Goal: Task Accomplishment & Management: Complete application form

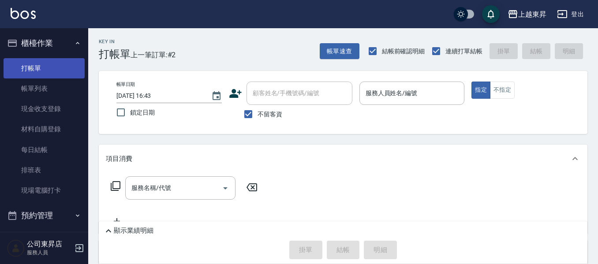
click at [17, 61] on link "打帳單" at bounding box center [44, 68] width 81 height 20
drag, startPoint x: 273, startPoint y: 118, endPoint x: 286, endPoint y: 93, distance: 28.4
click at [274, 116] on span "不留客資" at bounding box center [270, 114] width 25 height 9
click at [258, 116] on input "不留客資" at bounding box center [248, 114] width 19 height 19
checkbox input "false"
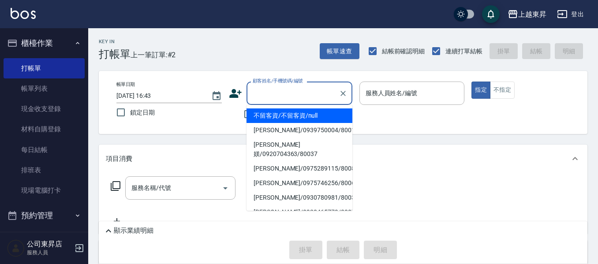
click at [292, 89] on div "顧客姓名/手機號碼/編號 顧客姓名/手機號碼/編號" at bounding box center [300, 93] width 106 height 23
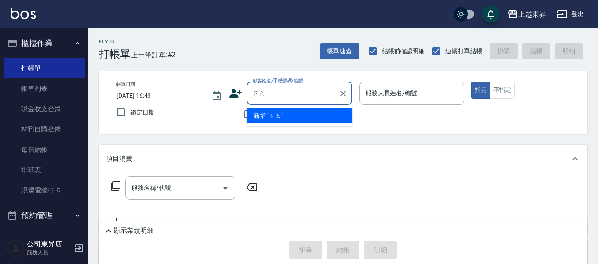
type input "遭"
type input "超"
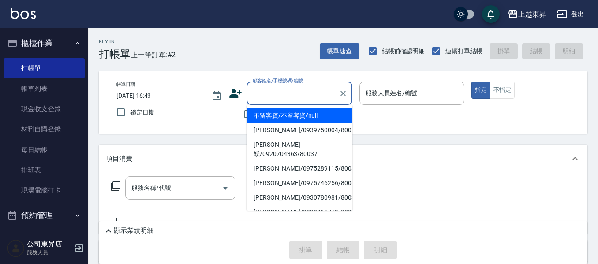
type input "ㄔ"
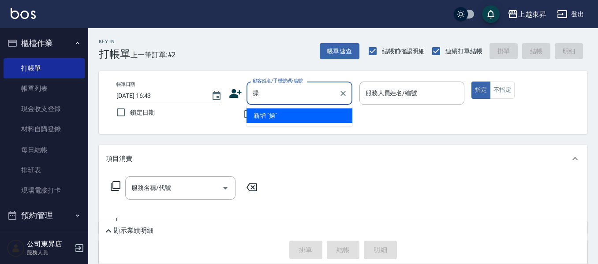
type input "幧"
type input "噌"
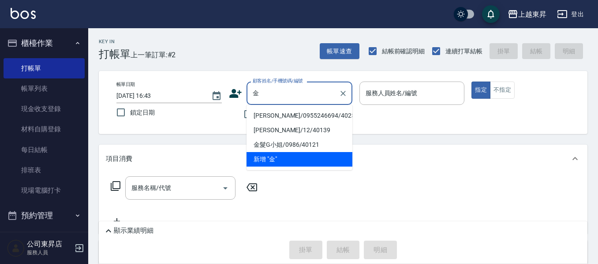
click at [270, 118] on li "[PERSON_NAME]/0955246694/40256" at bounding box center [300, 115] width 106 height 15
type input "[PERSON_NAME]/0955246694/40256"
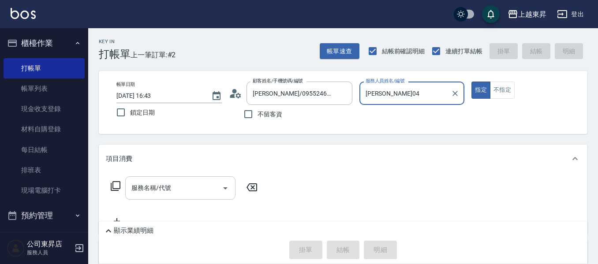
type input "[PERSON_NAME]04"
click at [172, 193] on input "服務名稱/代號" at bounding box center [173, 187] width 89 height 15
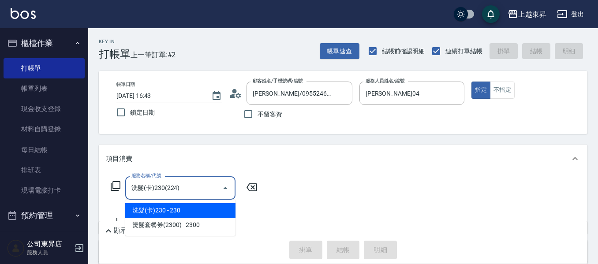
type input "洗髮(卡)230(224)"
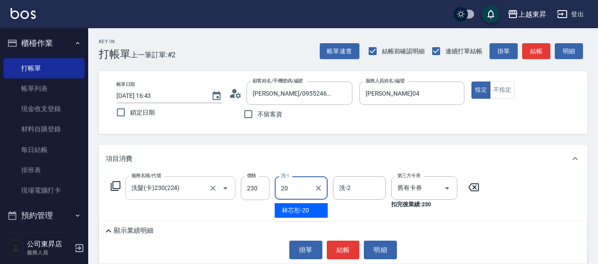
type input "林芯彤-20"
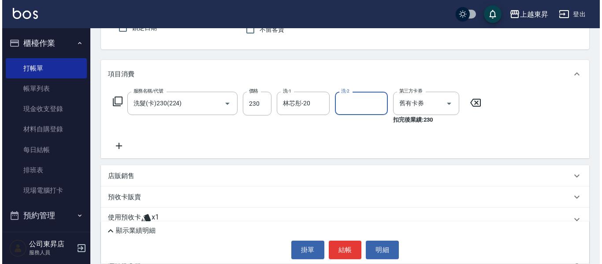
scroll to position [88, 0]
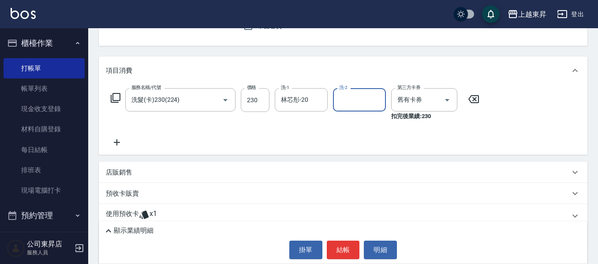
click at [116, 139] on icon at bounding box center [117, 142] width 22 height 11
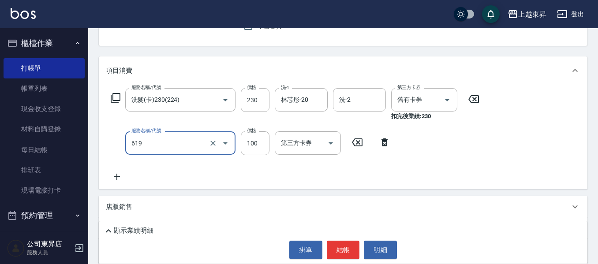
type input "煥彩.玻酸.晶膜.水療(619)"
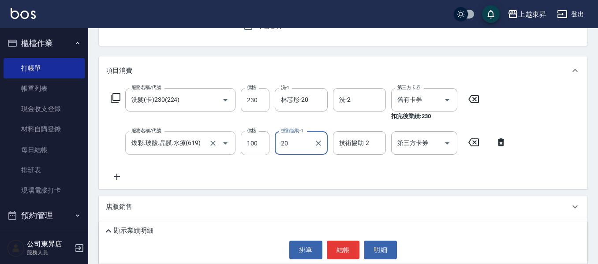
type input "林芯彤-20"
click at [343, 247] on button "結帳" at bounding box center [343, 250] width 33 height 19
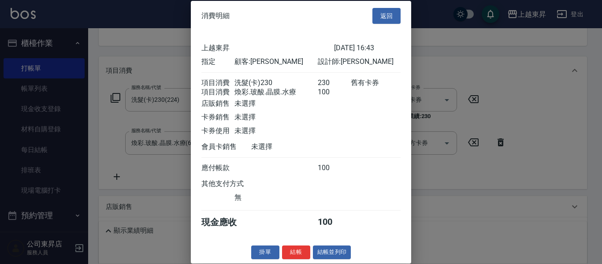
scroll to position [14, 0]
click at [333, 253] on button "結帳並列印" at bounding box center [332, 253] width 38 height 14
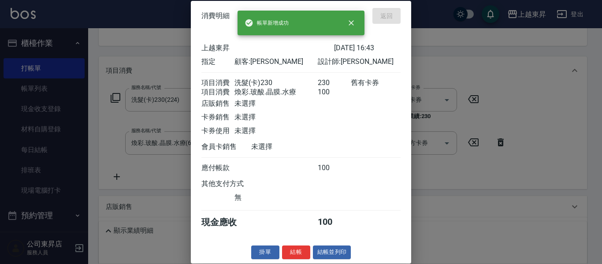
type input "[DATE] 17:30"
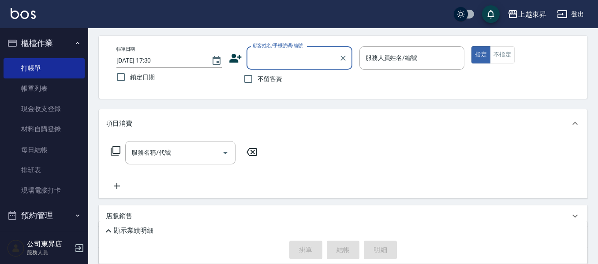
scroll to position [0, 0]
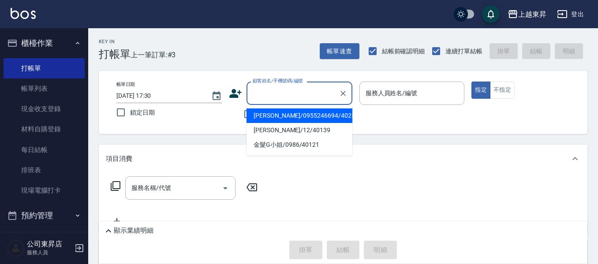
click at [277, 94] on input "顧客姓名/手機號碼/編號" at bounding box center [292, 93] width 85 height 15
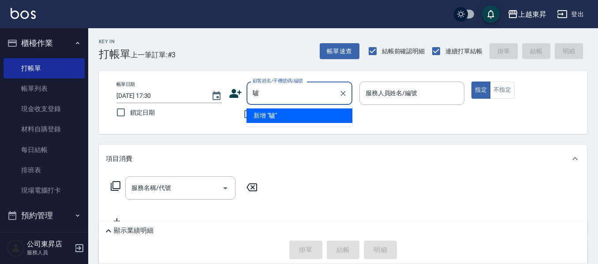
type input "閭"
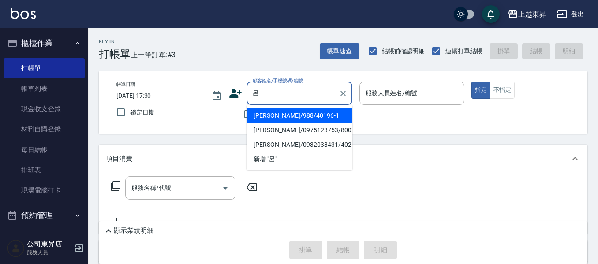
click at [314, 141] on li "[PERSON_NAME]/0932038431/40210" at bounding box center [300, 145] width 106 height 15
type input "[PERSON_NAME]/0932038431/40210"
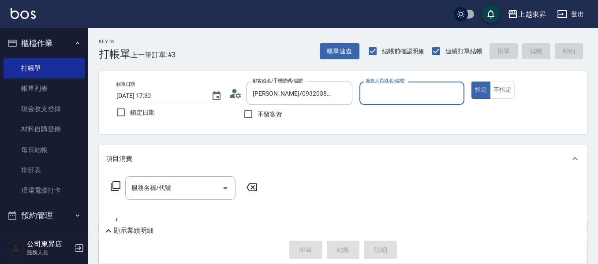
type input "[PERSON_NAME]04"
click at [162, 191] on input "服務名稱/代號" at bounding box center [173, 187] width 89 height 15
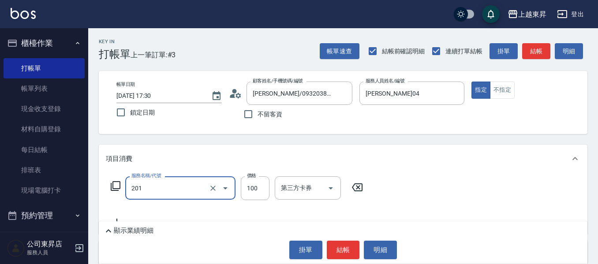
type input "洗髮[100](201)"
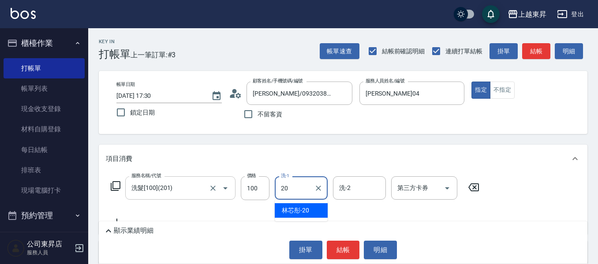
type input "林芯彤-20"
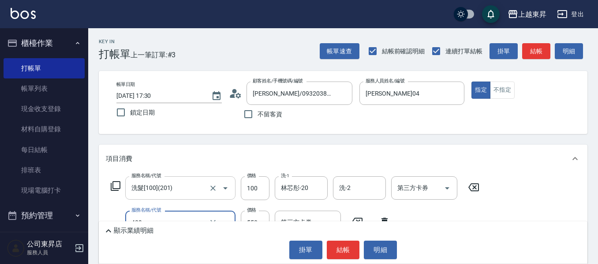
type input "剪髮(550)(409)"
type input "580"
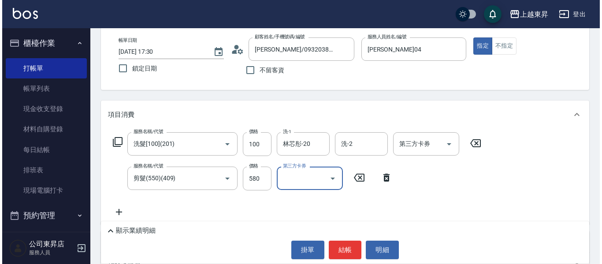
scroll to position [132, 0]
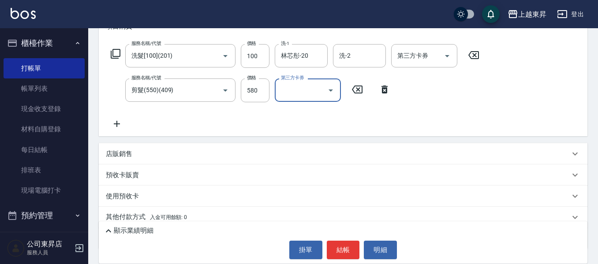
click at [118, 123] on icon at bounding box center [117, 124] width 22 height 11
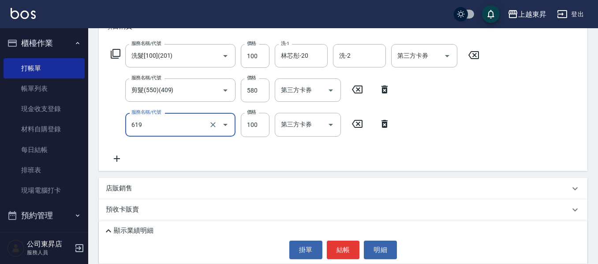
type input "煥彩.玻酸.晶膜.水療(619)"
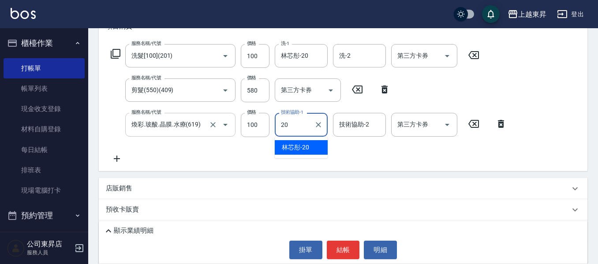
type input "林芯彤-20"
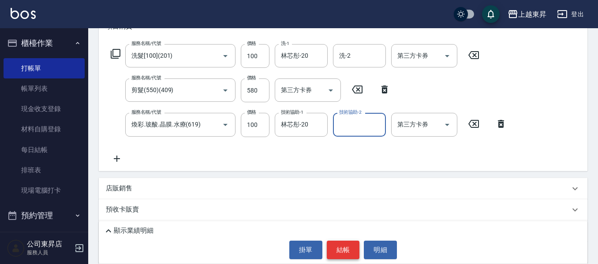
drag, startPoint x: 343, startPoint y: 254, endPoint x: 350, endPoint y: 254, distance: 7.1
click at [344, 254] on button "結帳" at bounding box center [343, 250] width 33 height 19
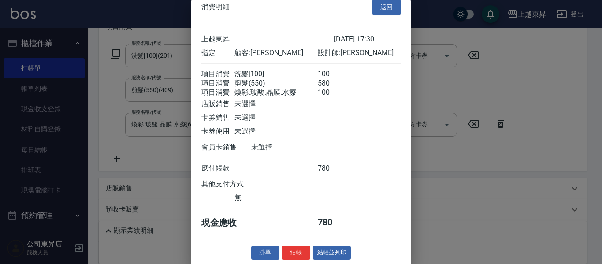
scroll to position [25, 0]
click at [333, 254] on button "結帳並列印" at bounding box center [332, 254] width 38 height 14
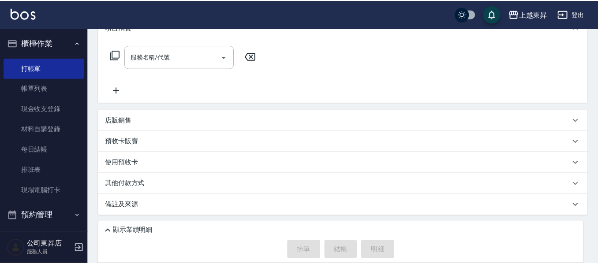
scroll to position [0, 0]
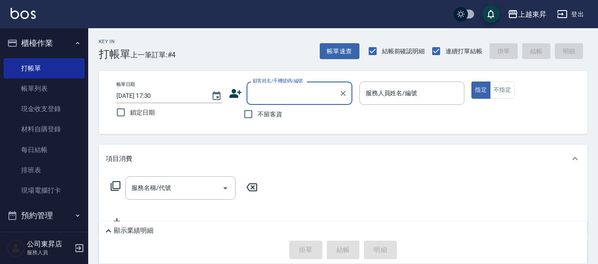
click at [274, 95] on input "顧客姓名/手機號碼/編號" at bounding box center [292, 93] width 85 height 15
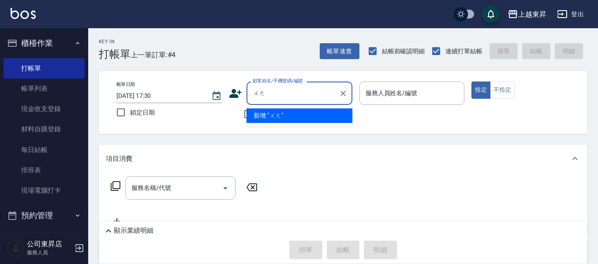
type input "汪"
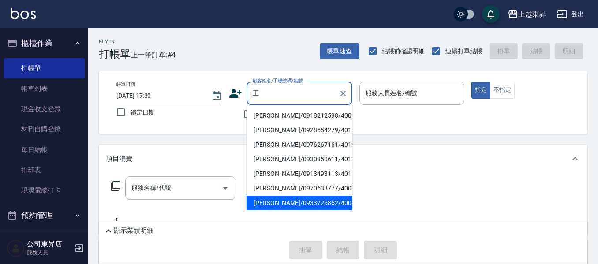
click at [290, 205] on li "[PERSON_NAME]/0933725852/40088" at bounding box center [300, 203] width 106 height 15
type input "[PERSON_NAME]/0933725852/40088"
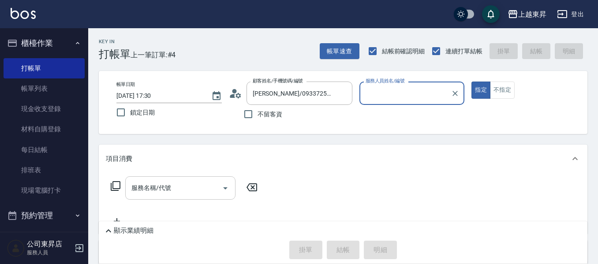
type input "[PERSON_NAME]04"
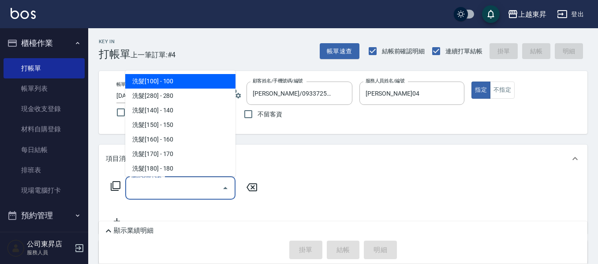
drag, startPoint x: 173, startPoint y: 193, endPoint x: 179, endPoint y: 191, distance: 6.1
click at [174, 191] on input "服務名稱/代號" at bounding box center [173, 187] width 89 height 15
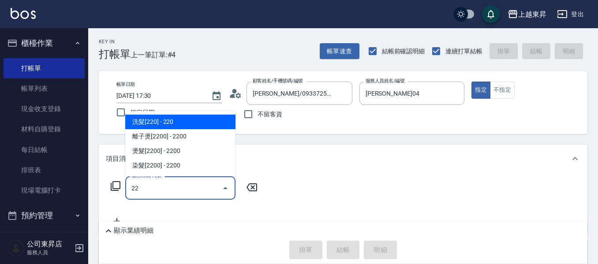
type input "2"
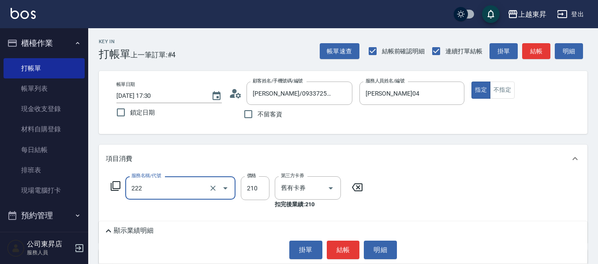
type input "洗髮卡券[210](222)"
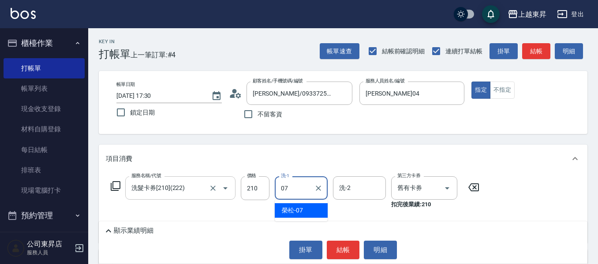
type input "[PERSON_NAME]-07"
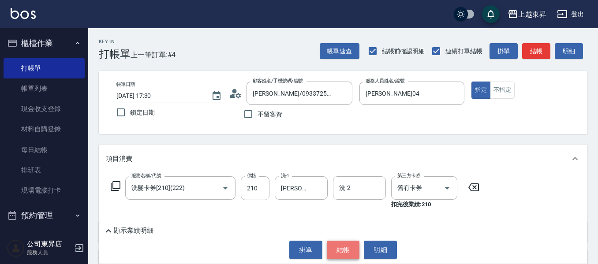
click at [353, 247] on button "結帳" at bounding box center [343, 250] width 33 height 19
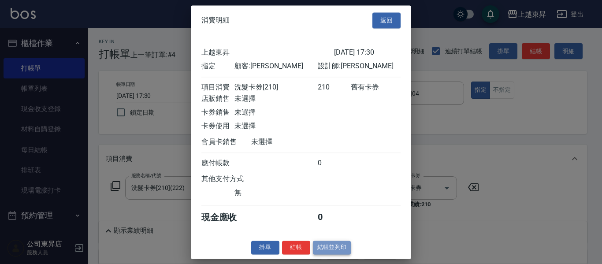
click at [342, 251] on button "結帳並列印" at bounding box center [332, 248] width 38 height 14
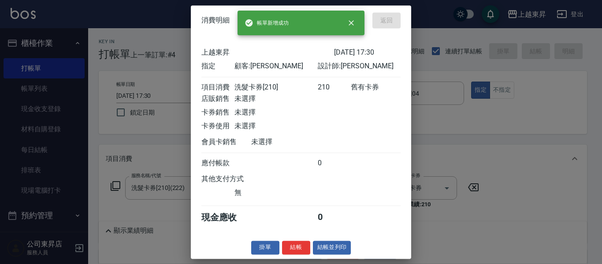
type input "[DATE] 17:31"
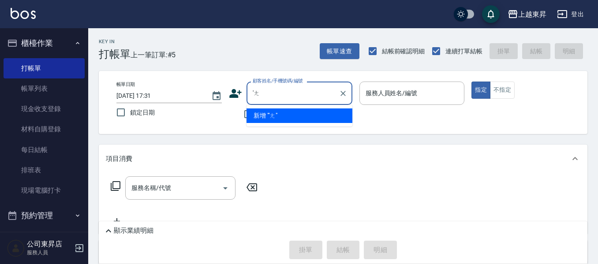
type input "'"
type input "ㄍ"
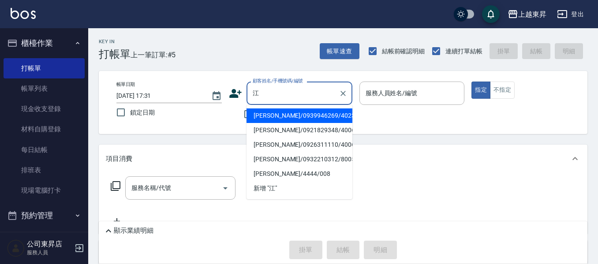
drag, startPoint x: 277, startPoint y: 119, endPoint x: 260, endPoint y: 133, distance: 21.6
click at [277, 119] on li "[PERSON_NAME]/0939946269/40232" at bounding box center [300, 115] width 106 height 15
type input "[PERSON_NAME]/0939946269/40232"
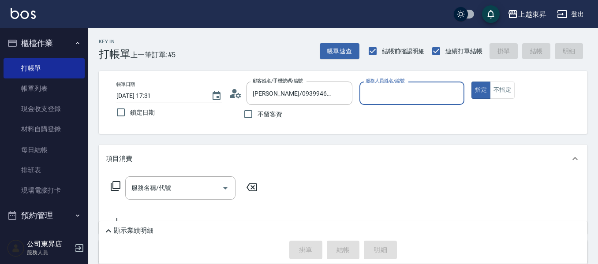
type input "[PERSON_NAME]04"
click at [211, 184] on input "服務名稱/代號" at bounding box center [173, 187] width 89 height 15
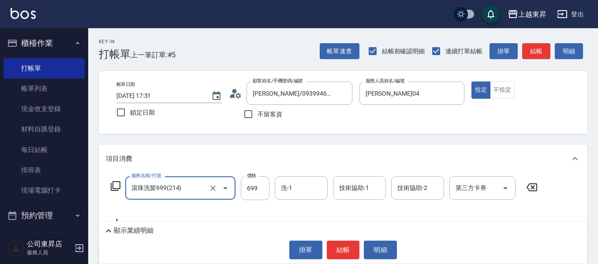
type input "滾珠洗髪699(214)"
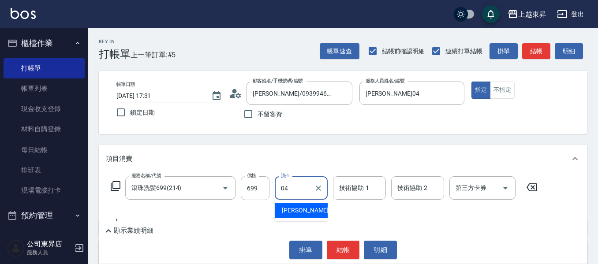
type input "[PERSON_NAME]04"
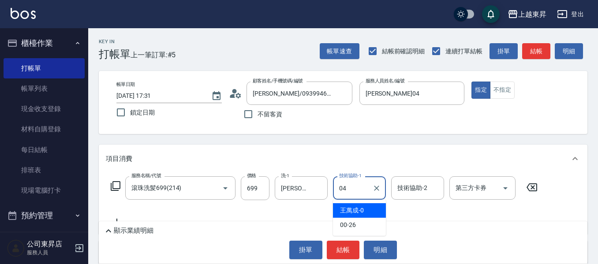
type input "[PERSON_NAME]04"
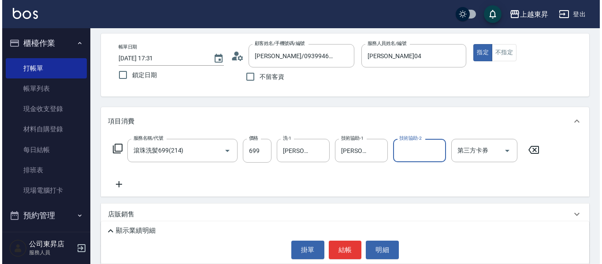
scroll to position [88, 0]
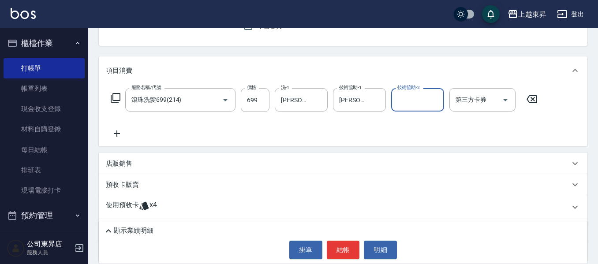
click at [116, 131] on icon at bounding box center [117, 133] width 22 height 11
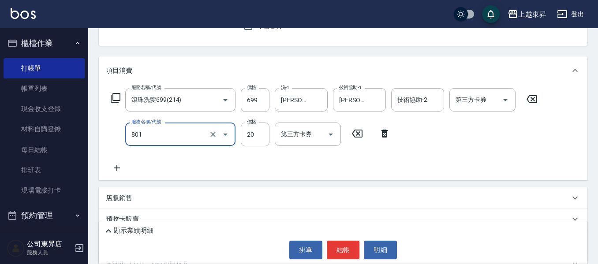
type input "潤絲(801)"
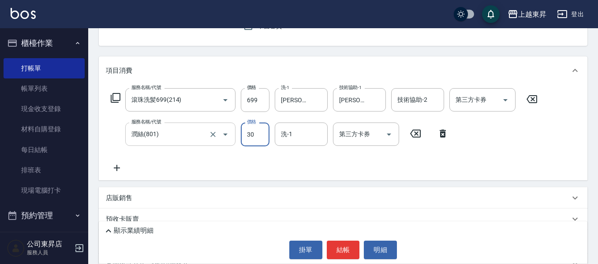
type input "30"
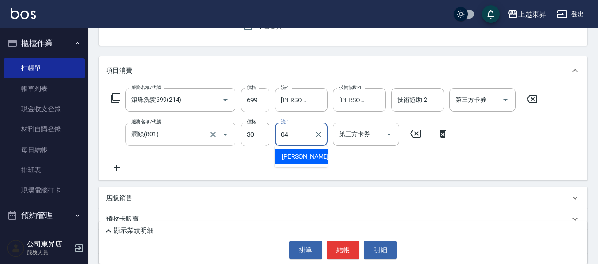
type input "[PERSON_NAME]04"
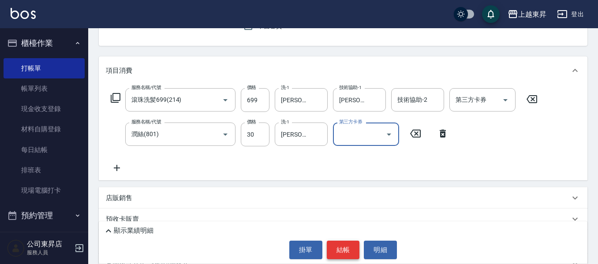
click at [338, 248] on button "結帳" at bounding box center [343, 250] width 33 height 19
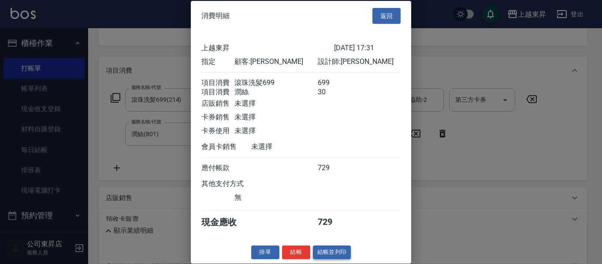
scroll to position [14, 0]
click at [334, 252] on button "結帳並列印" at bounding box center [332, 253] width 38 height 14
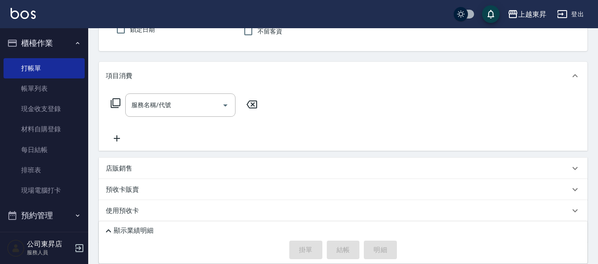
scroll to position [0, 0]
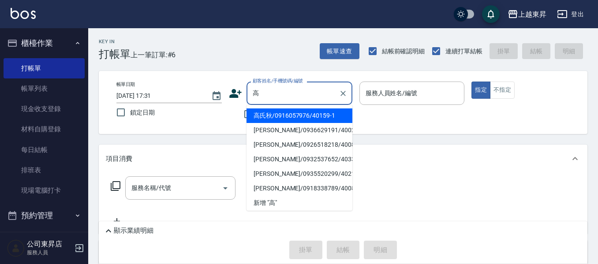
click at [261, 117] on li "高氏秋/0916057976/40159-1" at bounding box center [300, 115] width 106 height 15
type input "高氏秋/0916057976/40159-1"
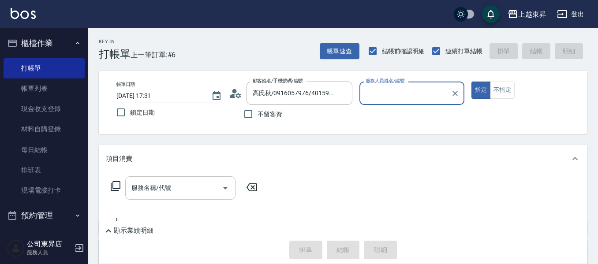
type input "[PERSON_NAME]04"
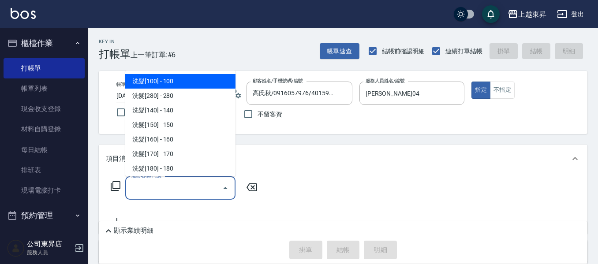
click at [190, 189] on input "服務名稱/代號" at bounding box center [173, 187] width 89 height 15
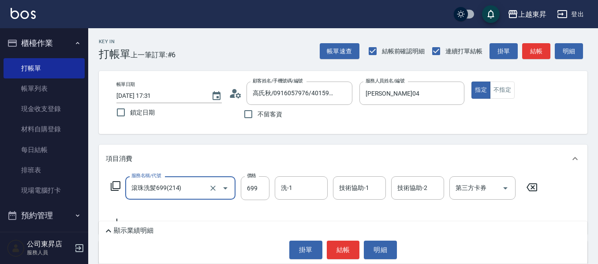
type input "滾珠洗髪699(214)"
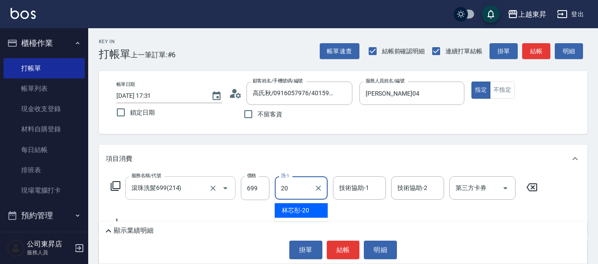
type input "林芯彤-20"
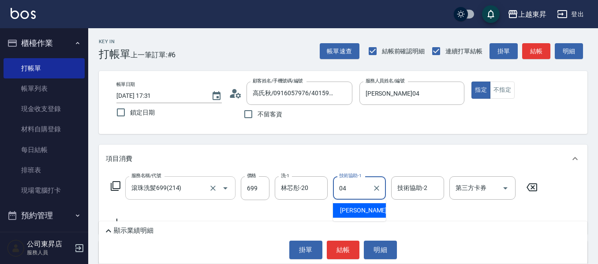
type input "[PERSON_NAME]04"
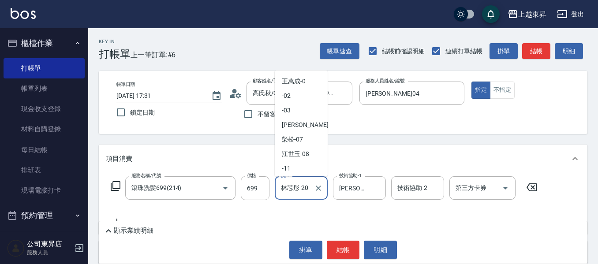
click at [300, 191] on input "林芯彤-20" at bounding box center [295, 187] width 32 height 15
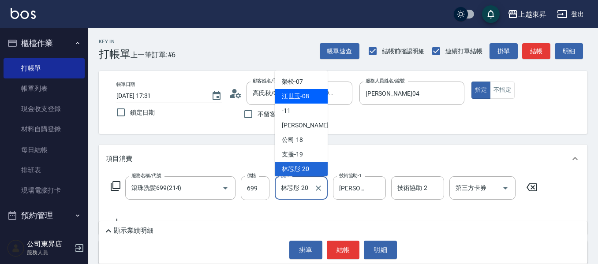
click at [303, 95] on span "[PERSON_NAME]-08" at bounding box center [295, 96] width 27 height 9
type input "江世玉-08"
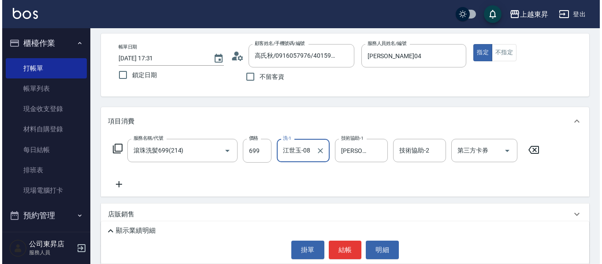
scroll to position [88, 0]
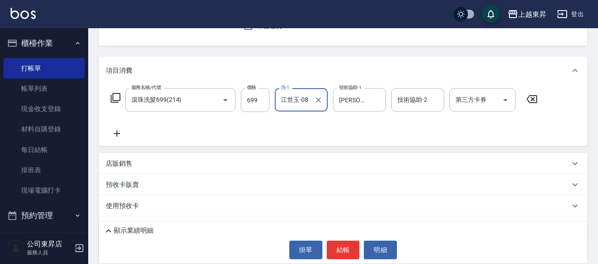
click at [116, 134] on icon at bounding box center [117, 134] width 6 height 6
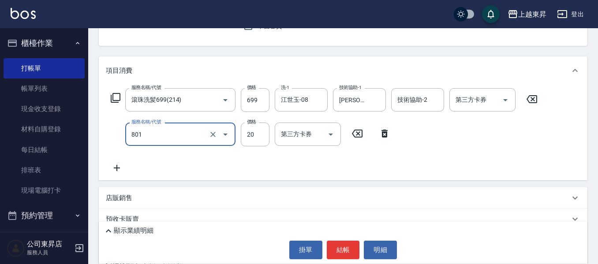
type input "潤絲(801)"
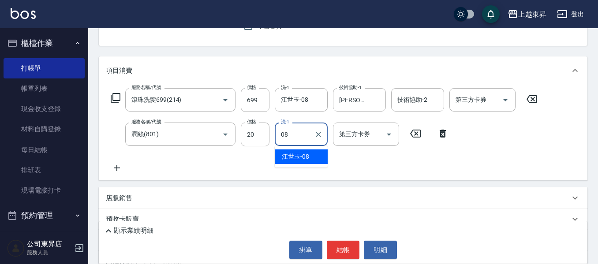
type input "江世玉-08"
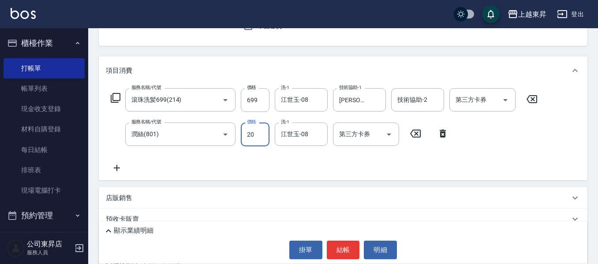
drag, startPoint x: 251, startPoint y: 135, endPoint x: 257, endPoint y: 137, distance: 5.9
click at [251, 135] on input "20" at bounding box center [255, 135] width 29 height 24
type input "30"
click at [338, 245] on button "結帳" at bounding box center [343, 250] width 33 height 19
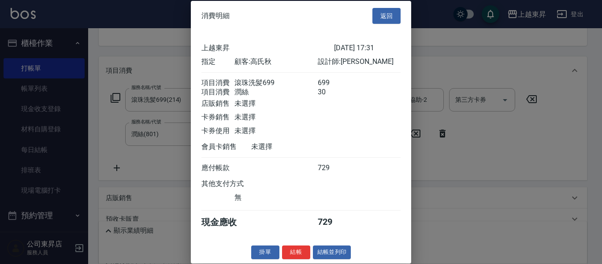
scroll to position [14, 0]
click at [337, 252] on button "結帳並列印" at bounding box center [332, 253] width 38 height 14
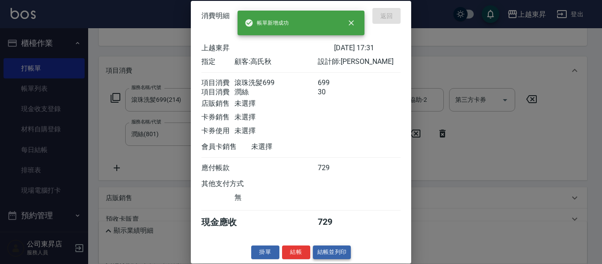
type input "[DATE] 17:32"
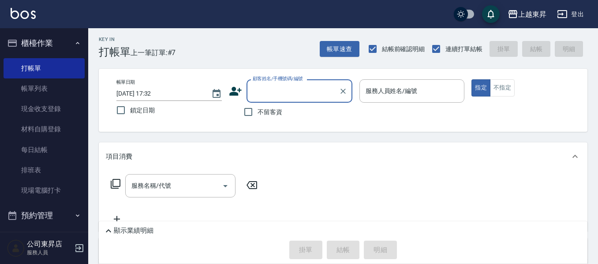
scroll to position [0, 0]
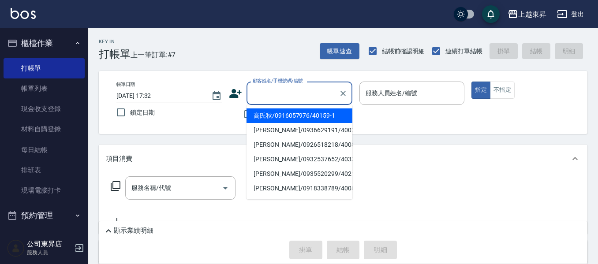
click at [275, 92] on input "顧客姓名/手機號碼/編號" at bounding box center [292, 93] width 85 height 15
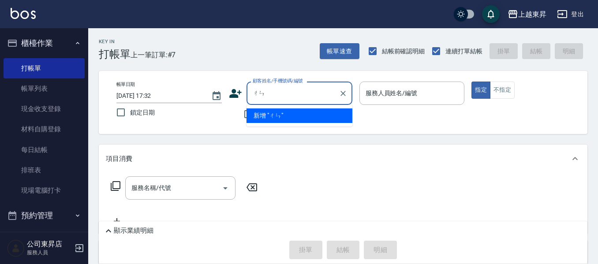
type input "琛"
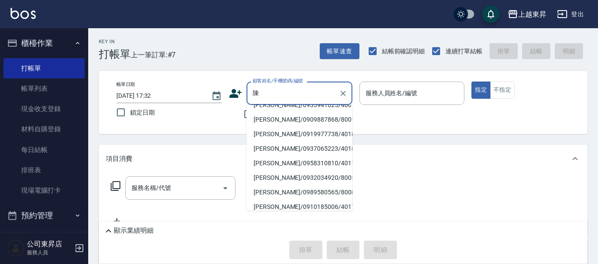
scroll to position [216, 0]
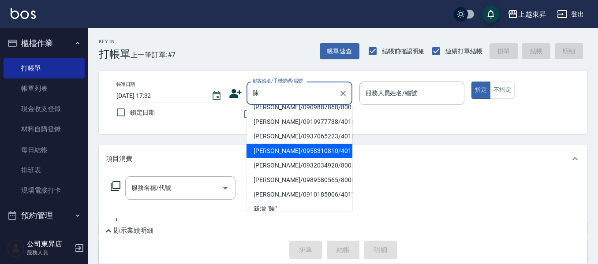
type input "陳"
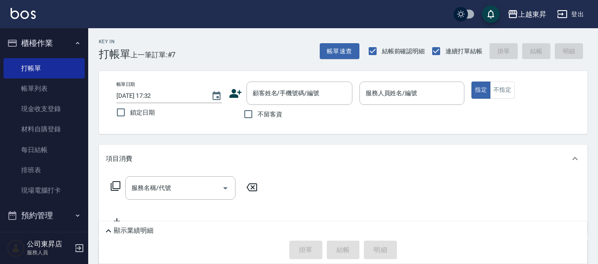
click at [376, 158] on div "項目消費" at bounding box center [338, 158] width 464 height 9
click at [259, 119] on span "不留客資" at bounding box center [270, 114] width 25 height 9
click at [258, 119] on input "不留客資" at bounding box center [248, 114] width 19 height 19
checkbox input "true"
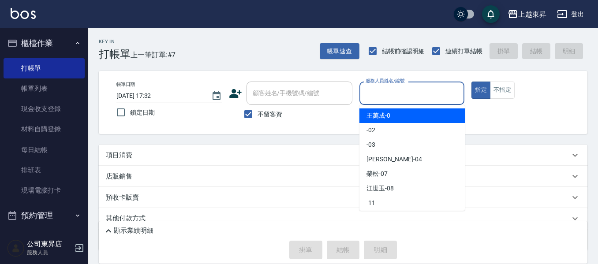
click at [390, 93] on input "服務人員姓名/編號" at bounding box center [411, 93] width 97 height 15
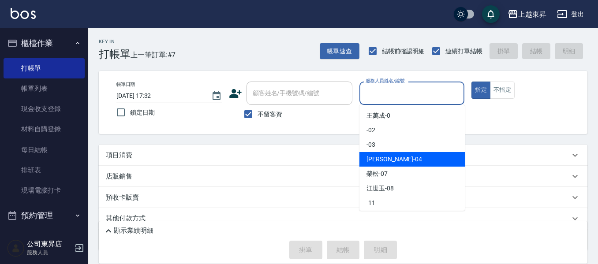
click at [394, 158] on div "[PERSON_NAME]04" at bounding box center [411, 159] width 105 height 15
type input "[PERSON_NAME]04"
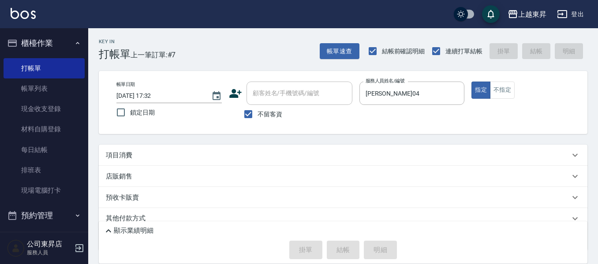
click at [120, 154] on p "項目消費" at bounding box center [119, 155] width 26 height 9
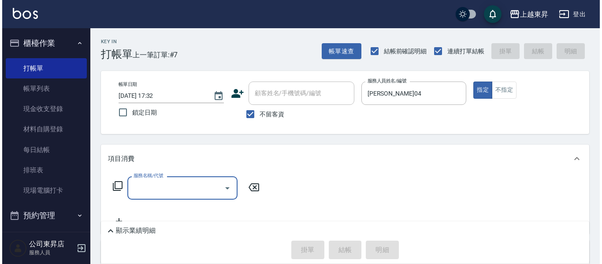
scroll to position [0, 0]
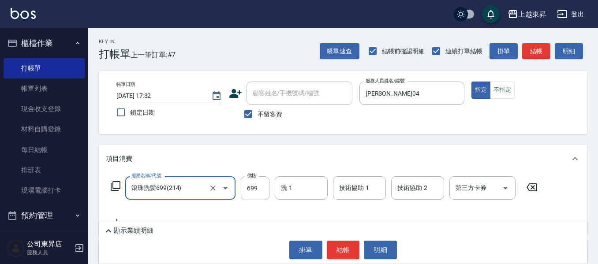
type input "滾珠洗髪699(214)"
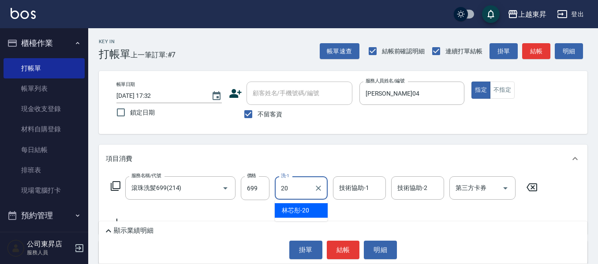
type input "林芯彤-20"
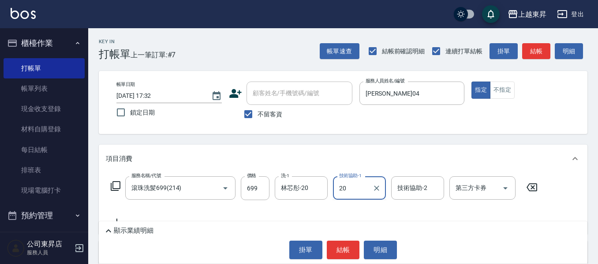
type input "林芯彤-20"
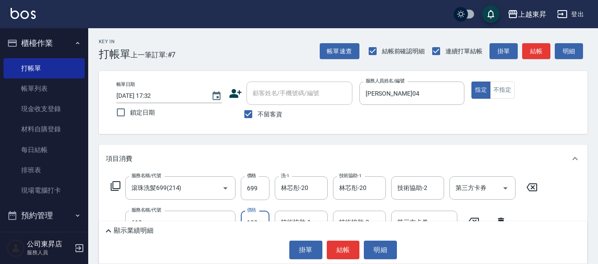
type input "煥彩.玻酸.晶膜.水療(619)"
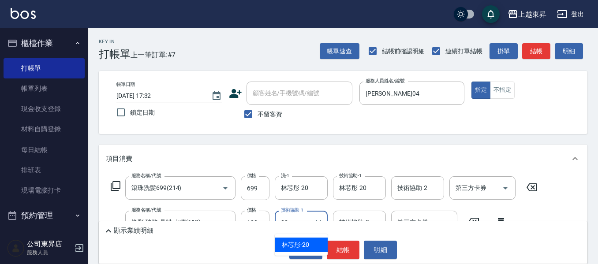
type input "林芯彤-20"
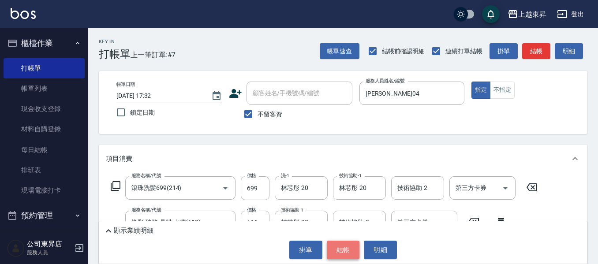
click at [347, 250] on button "結帳" at bounding box center [343, 250] width 33 height 19
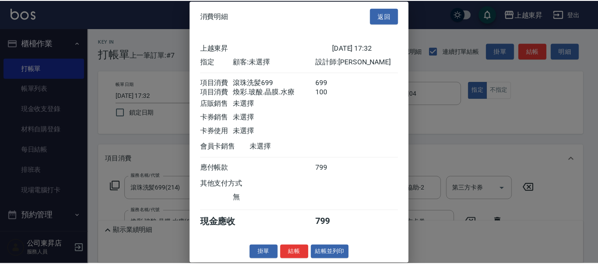
scroll to position [14, 0]
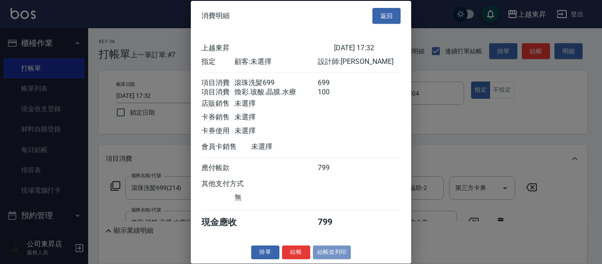
click at [336, 249] on button "結帳並列印" at bounding box center [332, 253] width 38 height 14
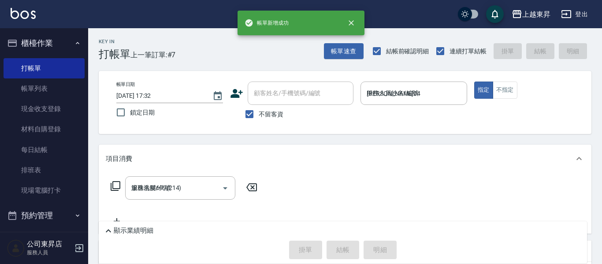
type input "[DATE] 17:33"
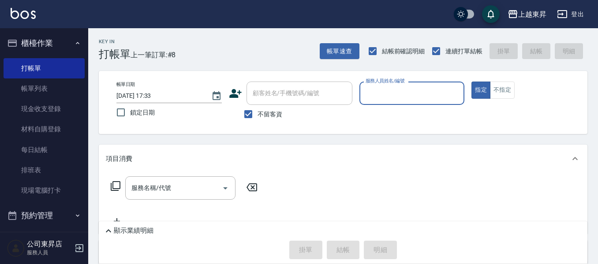
click at [277, 114] on span "不留客資" at bounding box center [270, 114] width 25 height 9
click at [258, 114] on input "不留客資" at bounding box center [248, 114] width 19 height 19
checkbox input "false"
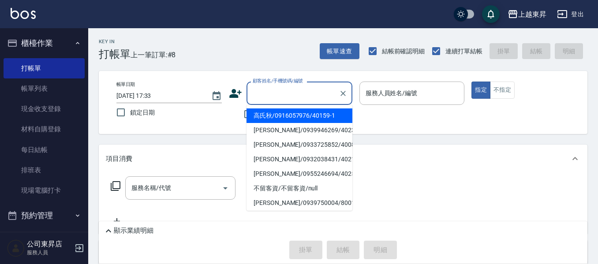
click at [281, 101] on input "顧客姓名/手機號碼/編號" at bounding box center [292, 93] width 85 height 15
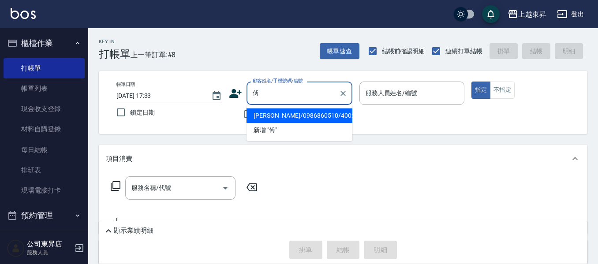
click at [291, 120] on li "[PERSON_NAME]/0986860510/40023" at bounding box center [300, 115] width 106 height 15
type input "[PERSON_NAME]/0986860510/40023"
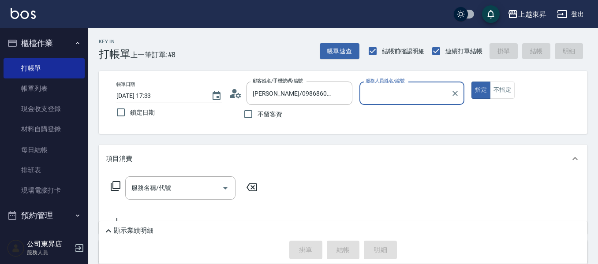
type input "[PERSON_NAME]04"
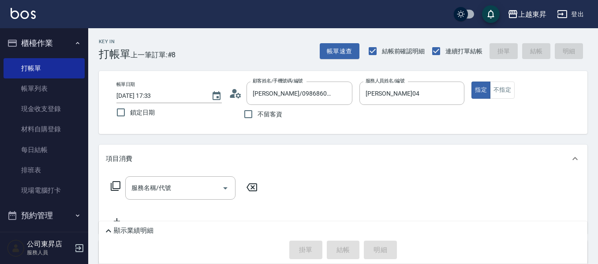
click at [112, 187] on icon at bounding box center [116, 186] width 10 height 10
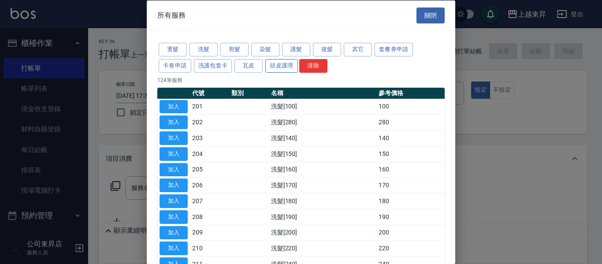
click at [279, 66] on button "頭皮護理" at bounding box center [281, 66] width 33 height 14
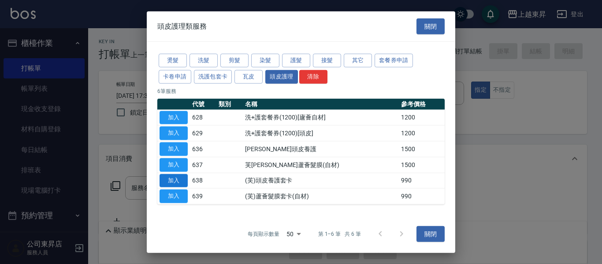
click at [177, 176] on button "加入" at bounding box center [174, 181] width 28 height 14
type input "(芙)頭皮養護套卡(638)"
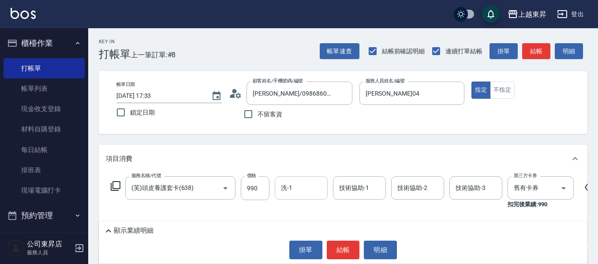
click at [295, 190] on input "洗-1" at bounding box center [301, 187] width 45 height 15
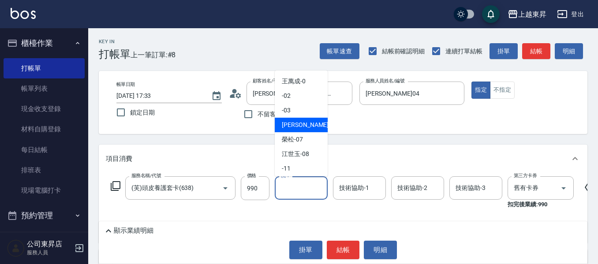
click at [307, 121] on span "[PERSON_NAME]04" at bounding box center [310, 124] width 56 height 9
type input "[PERSON_NAME]04"
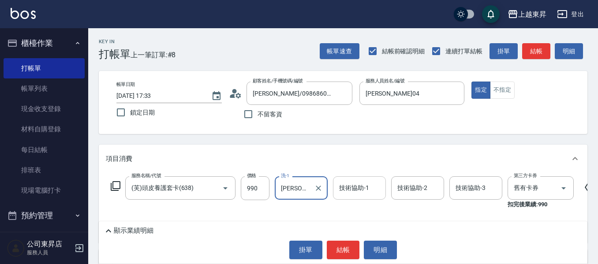
click at [355, 182] on div "技術協助-1 技術協助-1" at bounding box center [359, 187] width 53 height 23
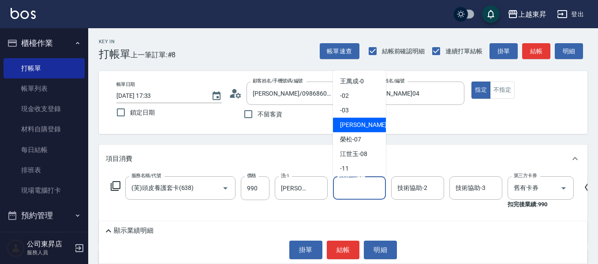
click at [361, 123] on span "[PERSON_NAME]04" at bounding box center [368, 124] width 56 height 9
type input "[PERSON_NAME]04"
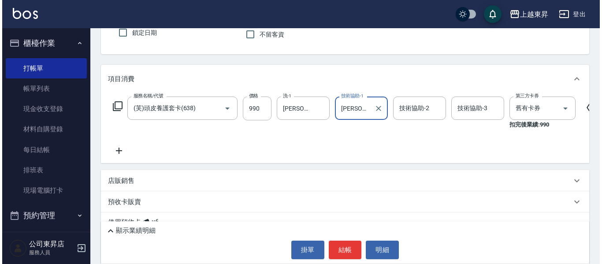
scroll to position [88, 0]
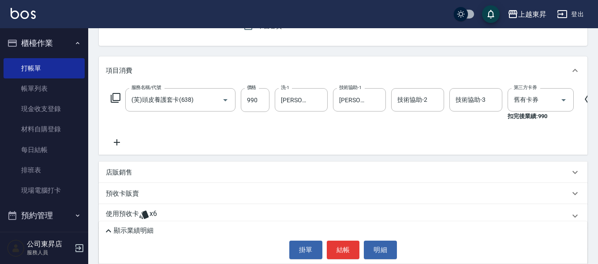
click at [116, 140] on icon at bounding box center [117, 142] width 6 height 6
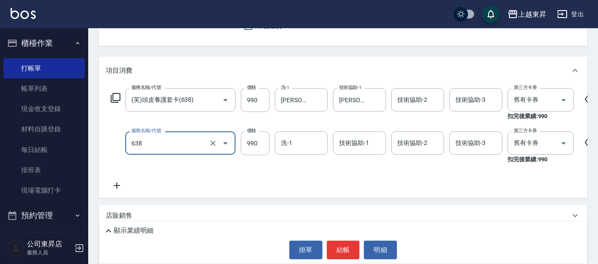
type input "(芙)頭皮養護套卡(638)"
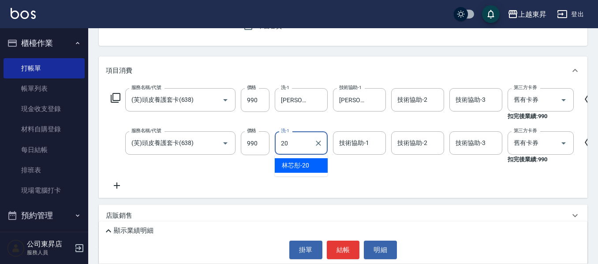
type input "林芯彤-20"
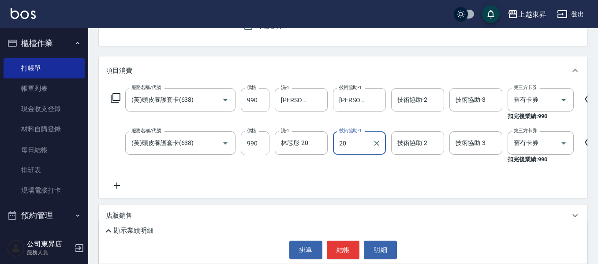
type input "林芯彤-20"
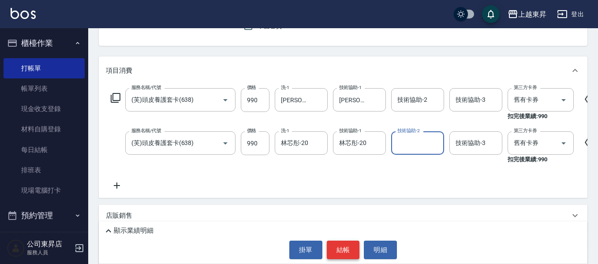
click at [351, 247] on button "結帳" at bounding box center [343, 250] width 33 height 19
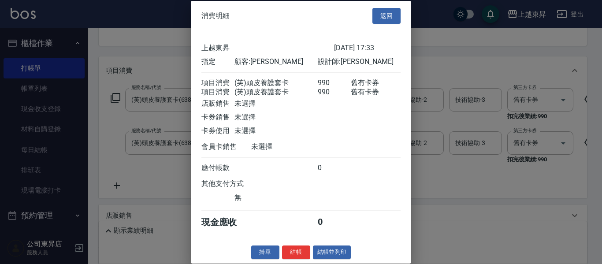
scroll to position [14, 0]
click at [345, 253] on button "結帳並列印" at bounding box center [332, 253] width 38 height 14
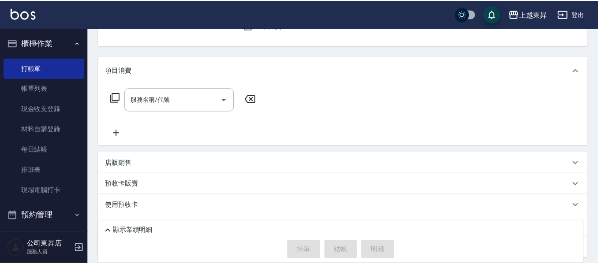
scroll to position [86, 0]
